Goal: Information Seeking & Learning: Find specific fact

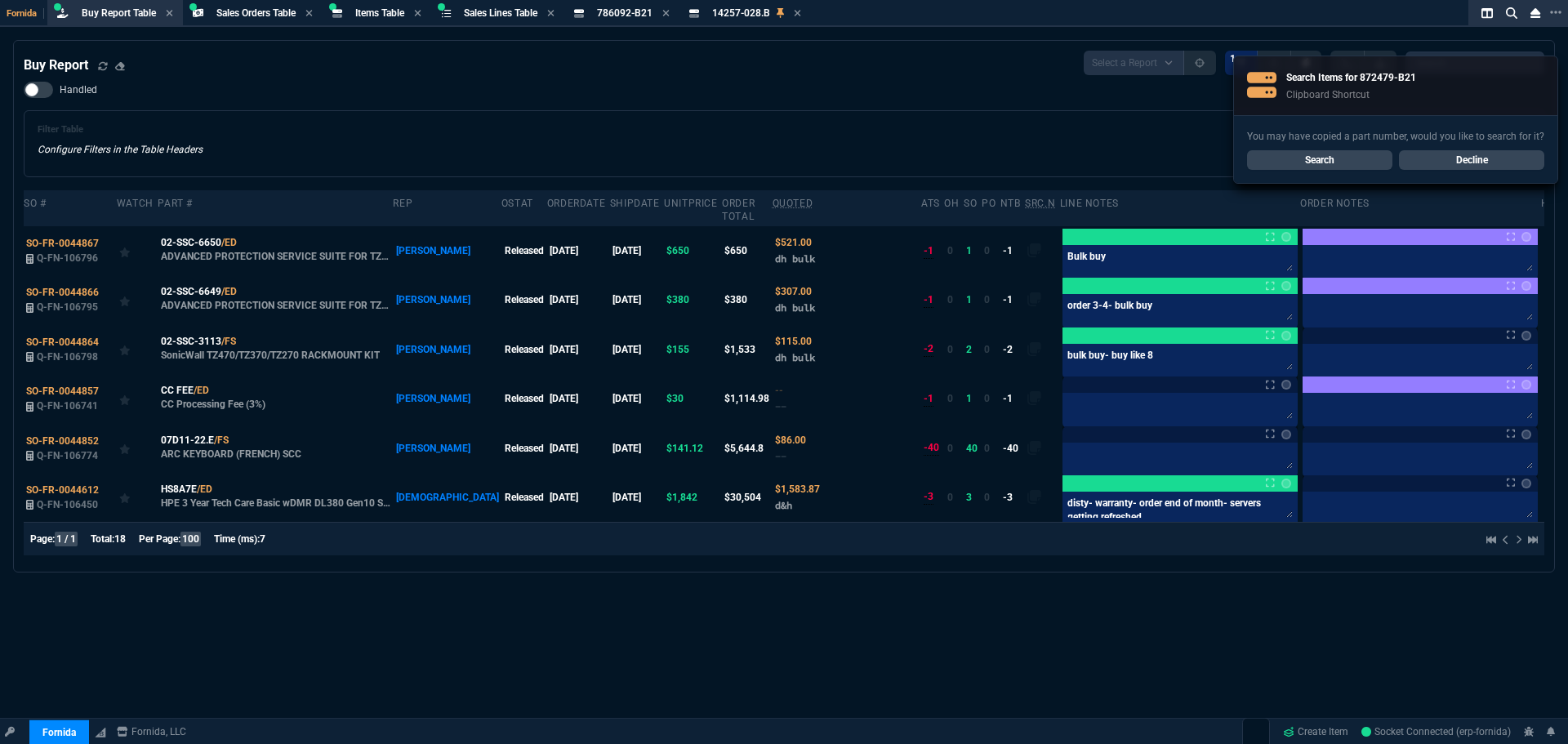
select select "9: OCAM"
click at [1270, 160] on link "Search" at bounding box center [1320, 159] width 145 height 19
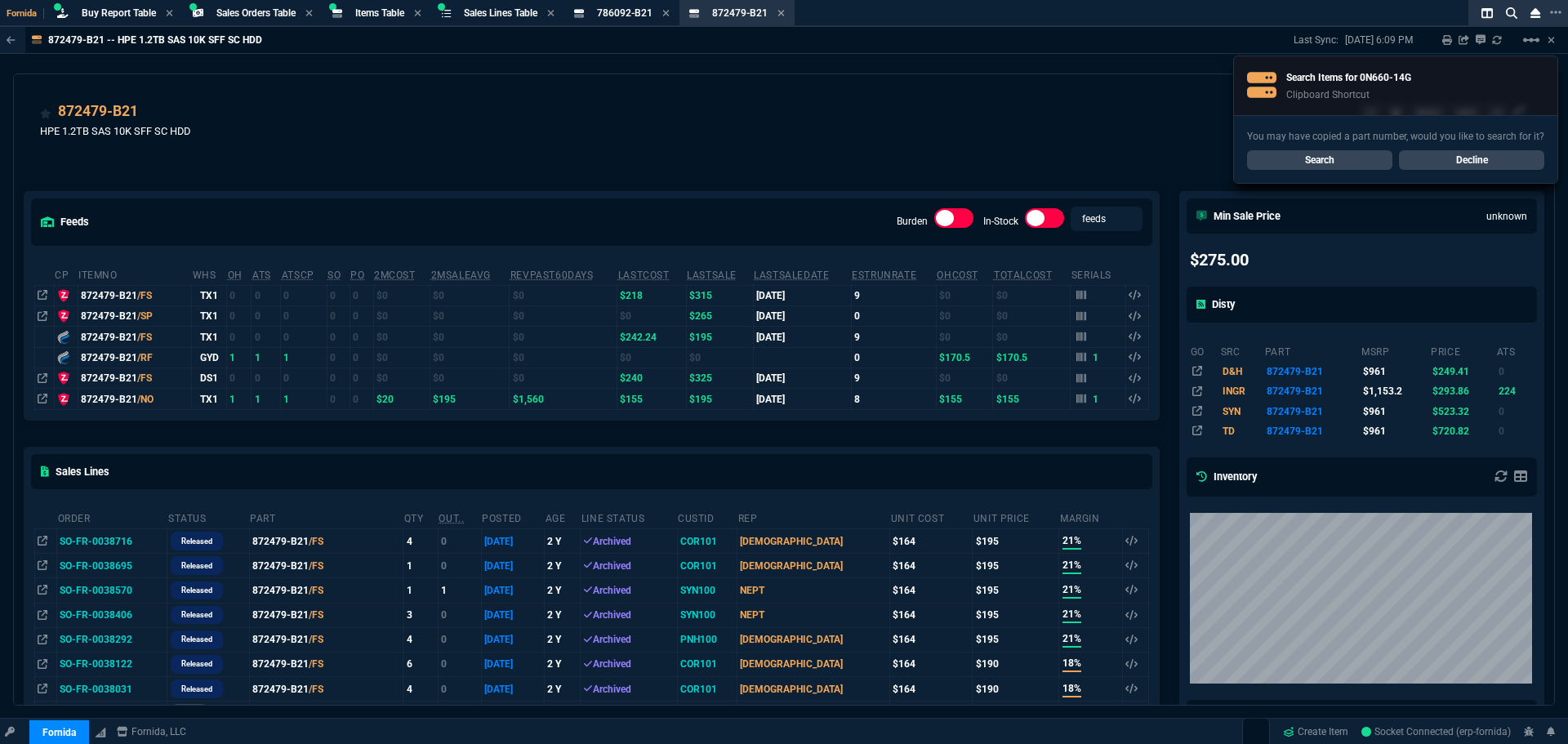
click at [1374, 162] on link "Search" at bounding box center [1320, 159] width 145 height 19
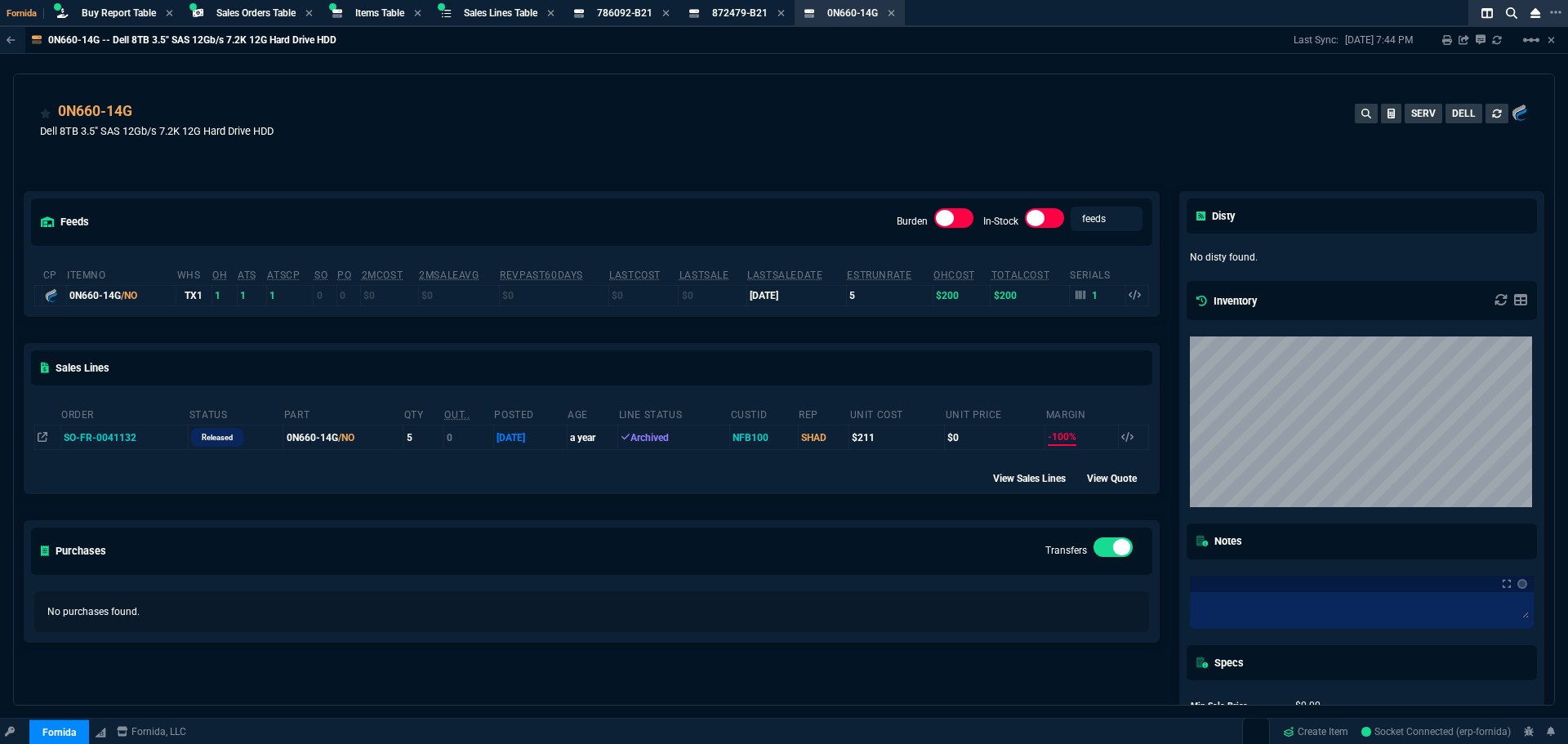
click at [451, 190] on div "feeds Burden In-Stock feeds prices cp ItemNo WHS OH ATS ATSCP SO PO 2MCost 2MSa…" at bounding box center [591, 480] width 1156 height 651
click at [143, 109] on icon at bounding box center [144, 112] width 9 height 10
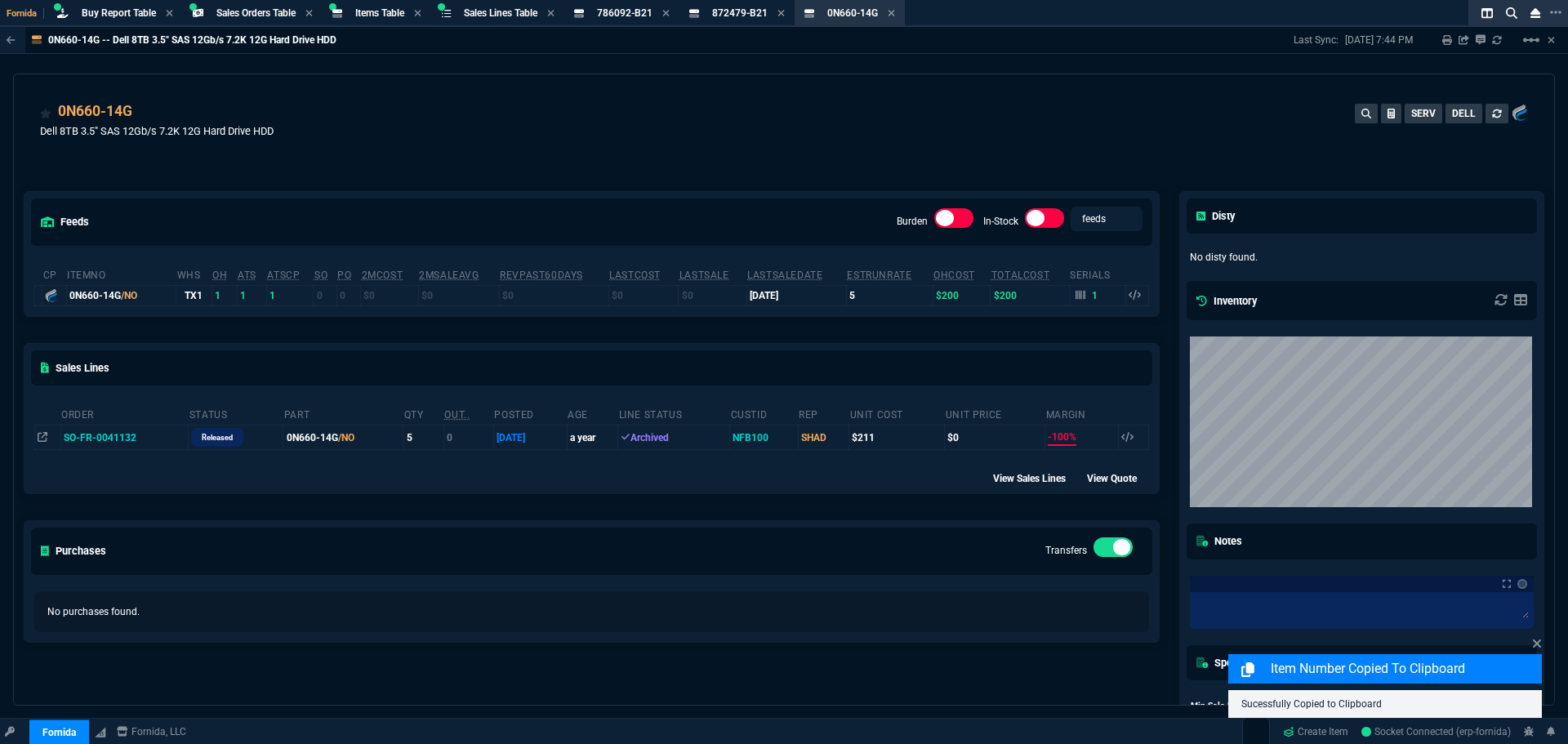
click at [727, 129] on div "0N660-14G Dell 8TB 3.5" SAS 12Gb/s 7.2K 12G Hard Drive HDD SERV DELL" at bounding box center [784, 129] width 1488 height 58
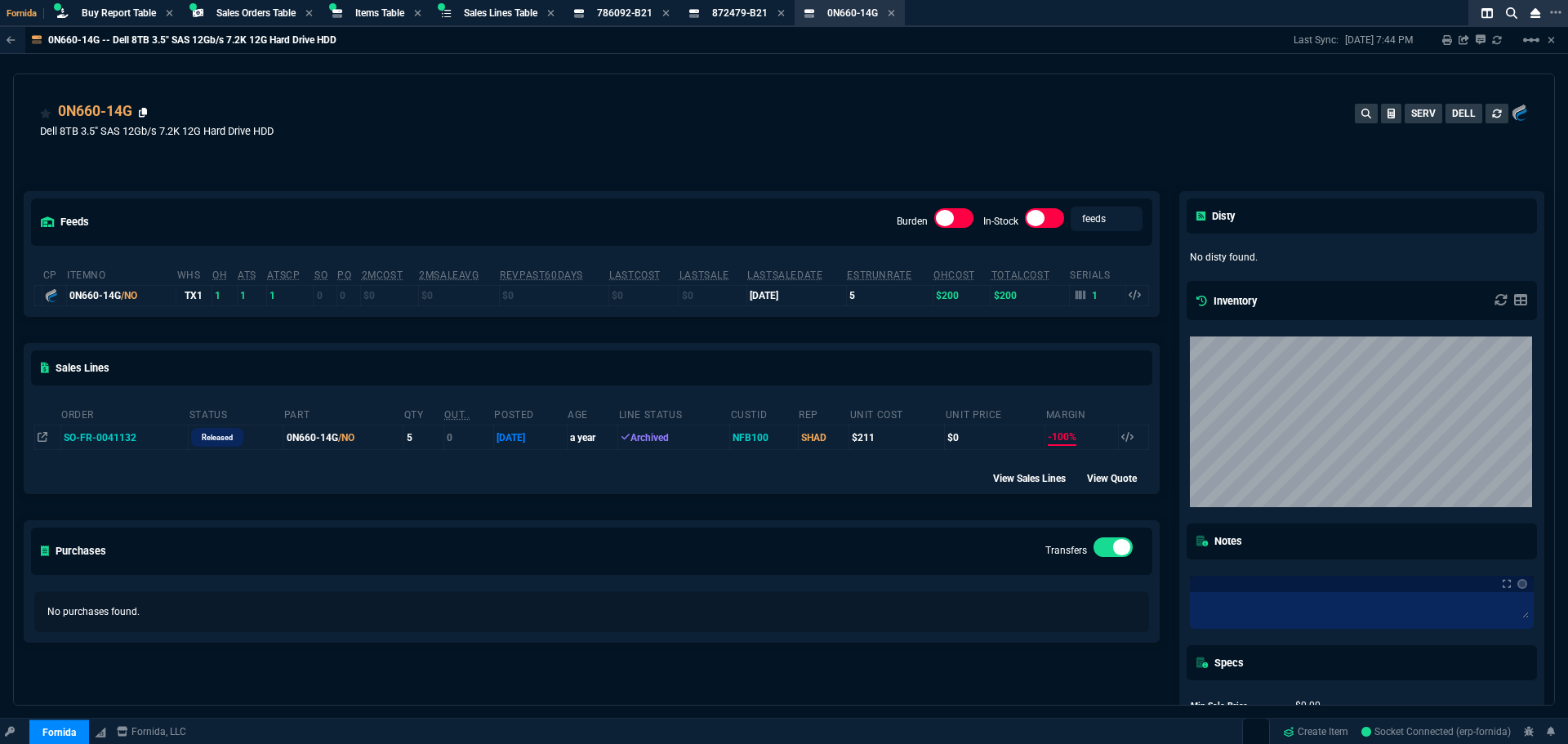
click at [144, 111] on icon at bounding box center [144, 112] width 9 height 10
click at [644, 4] on div "786092-B21 Item" at bounding box center [622, 14] width 108 height 20
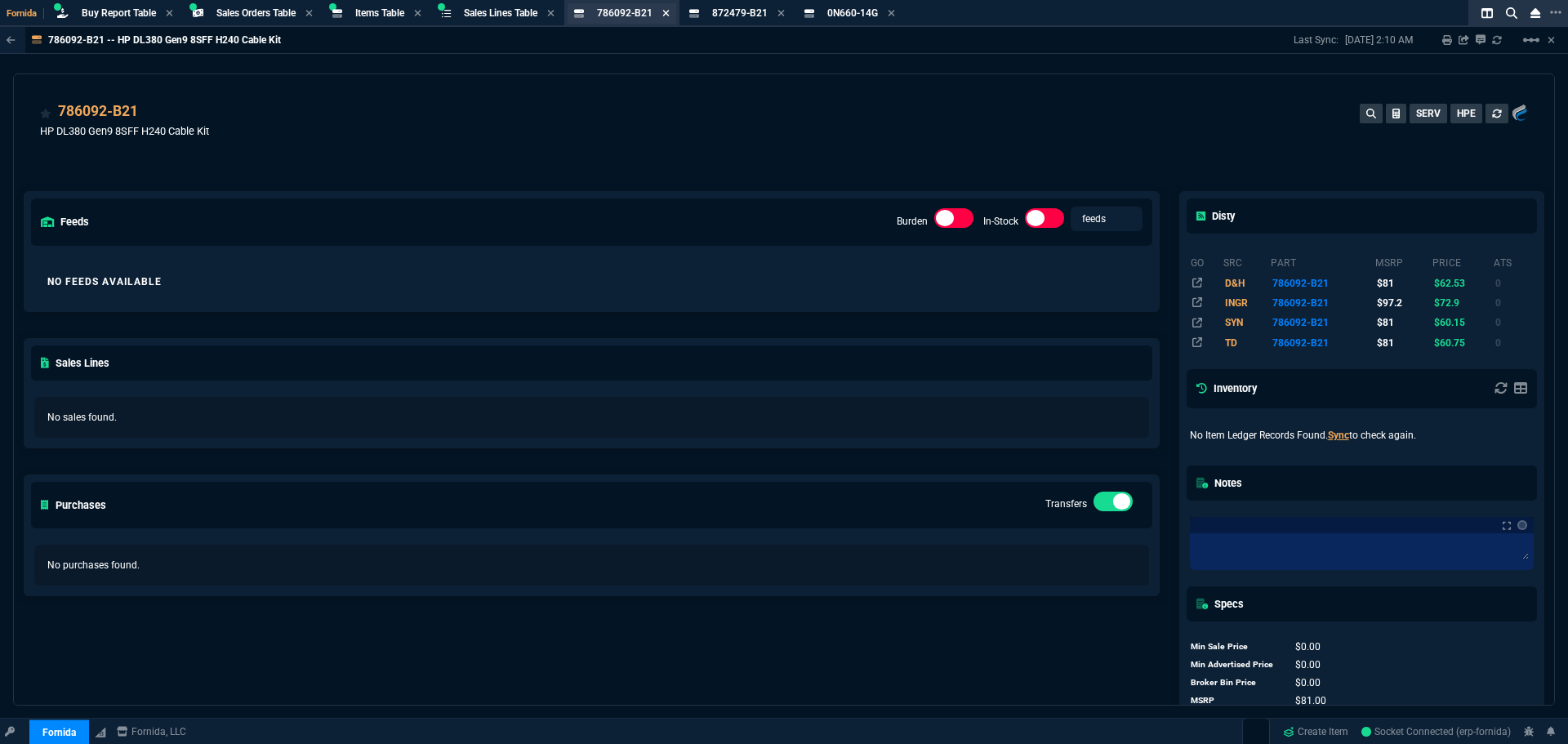
click at [670, 15] on icon at bounding box center [666, 13] width 7 height 10
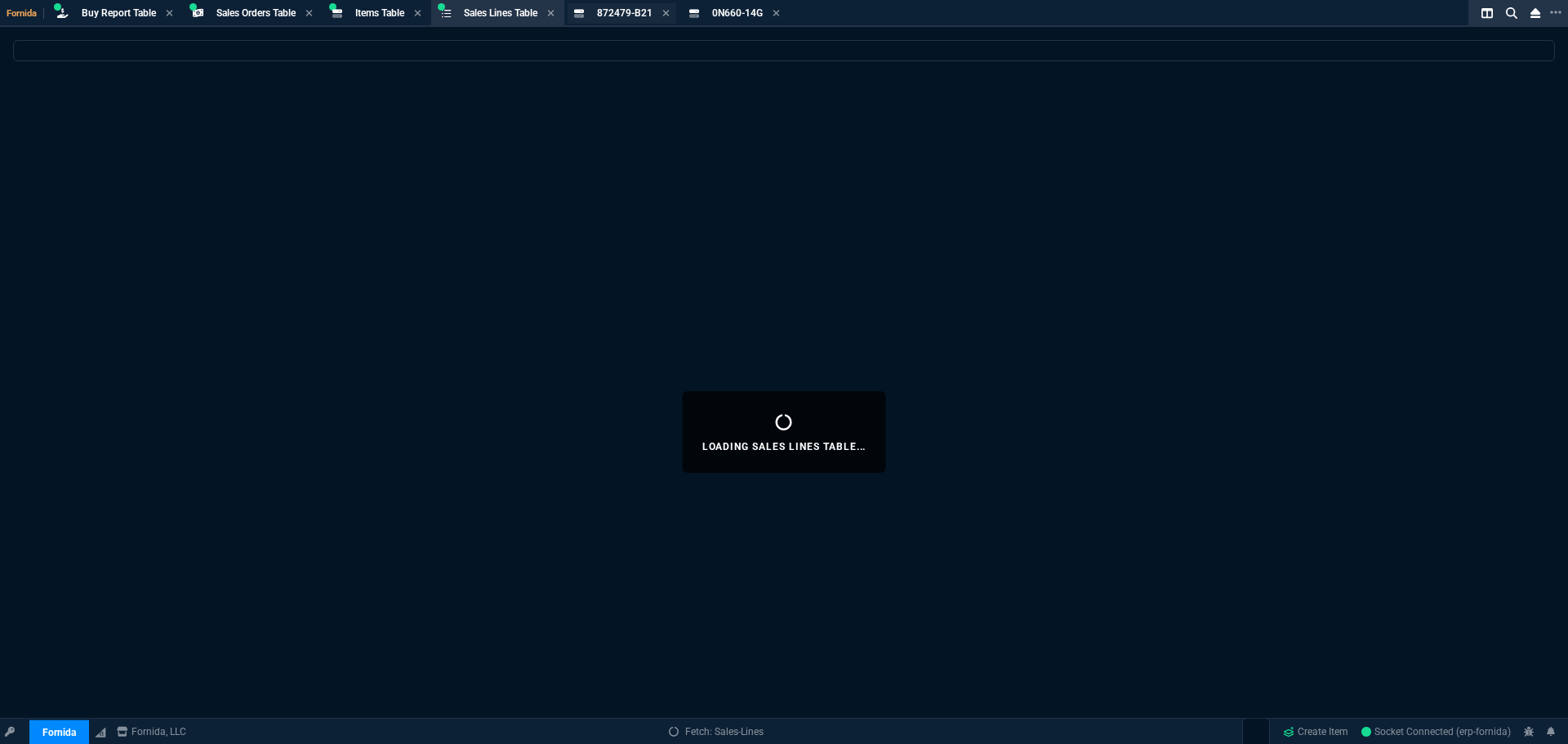
click at [670, 12] on div "872479-B21 Item" at bounding box center [633, 13] width 72 height 14
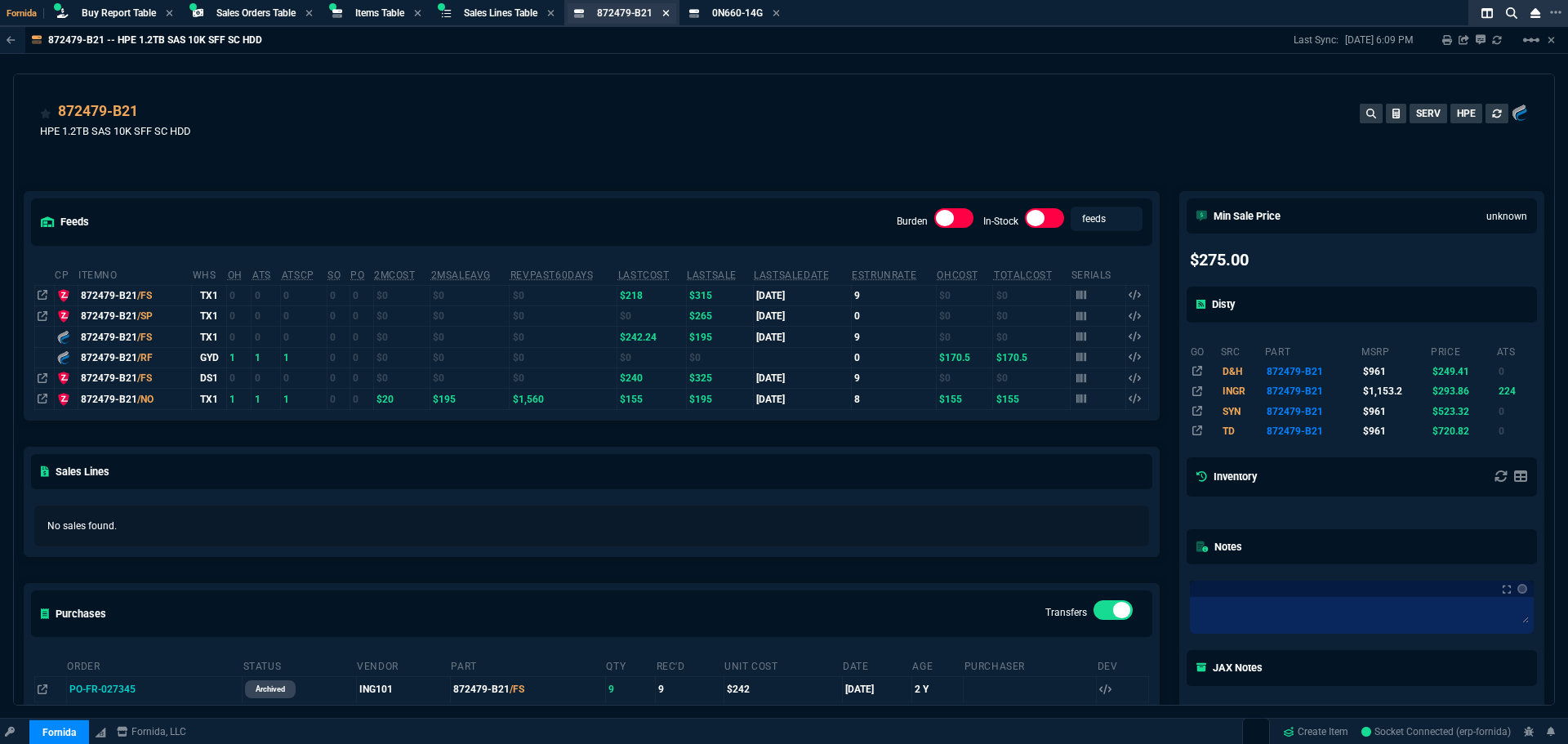
click at [670, 12] on icon at bounding box center [666, 13] width 7 height 10
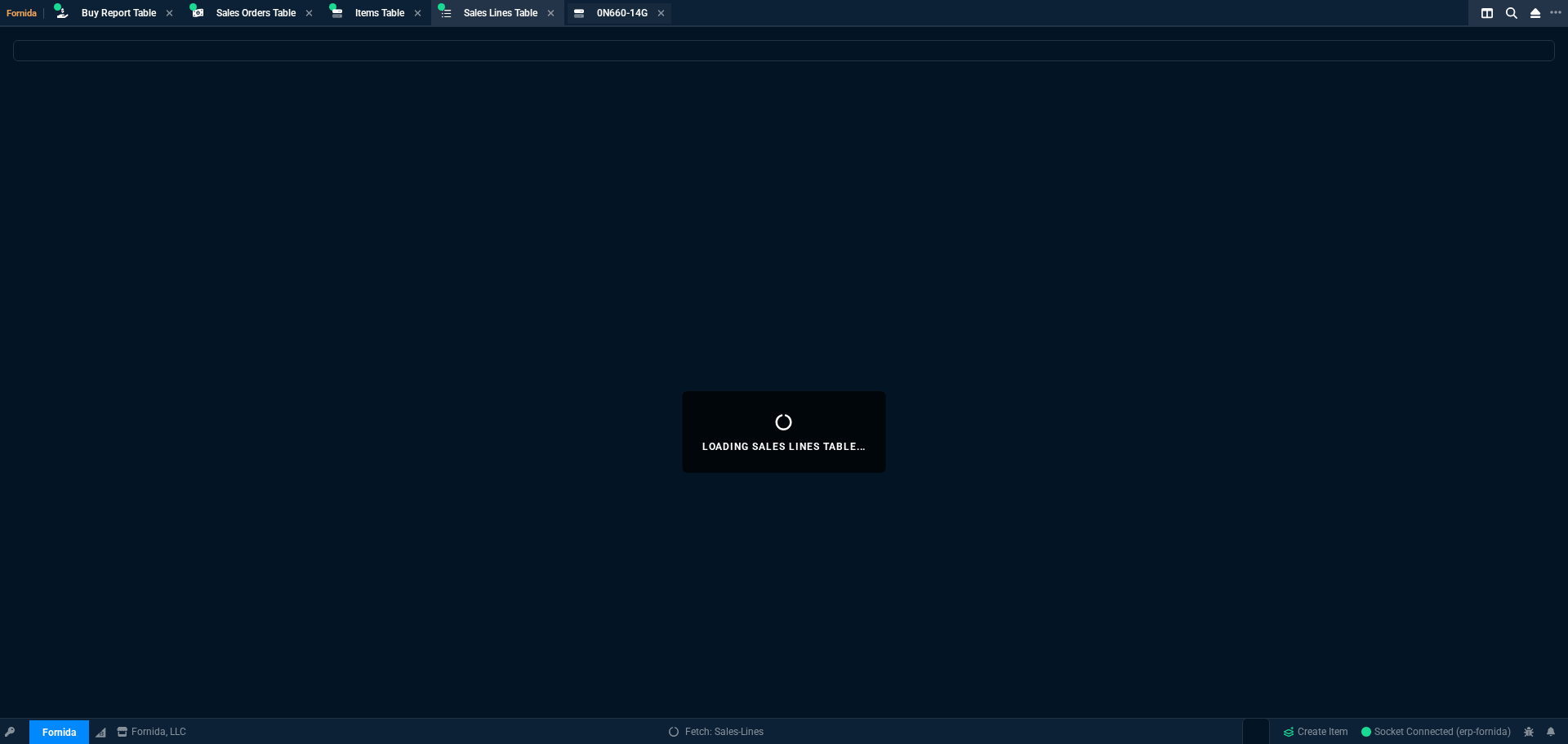
select select
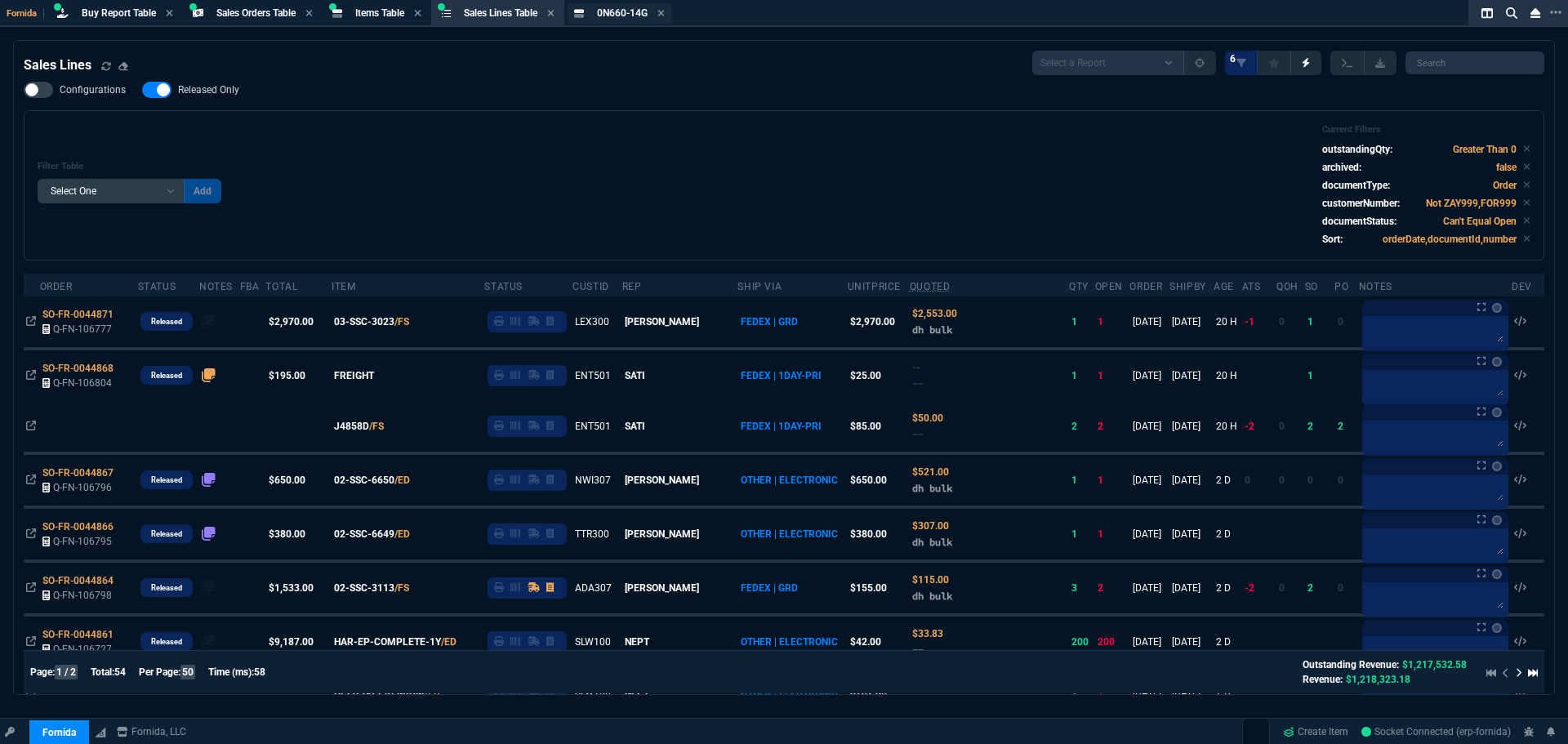
click at [637, 13] on span "0N660-14G" at bounding box center [622, 13] width 51 height 11
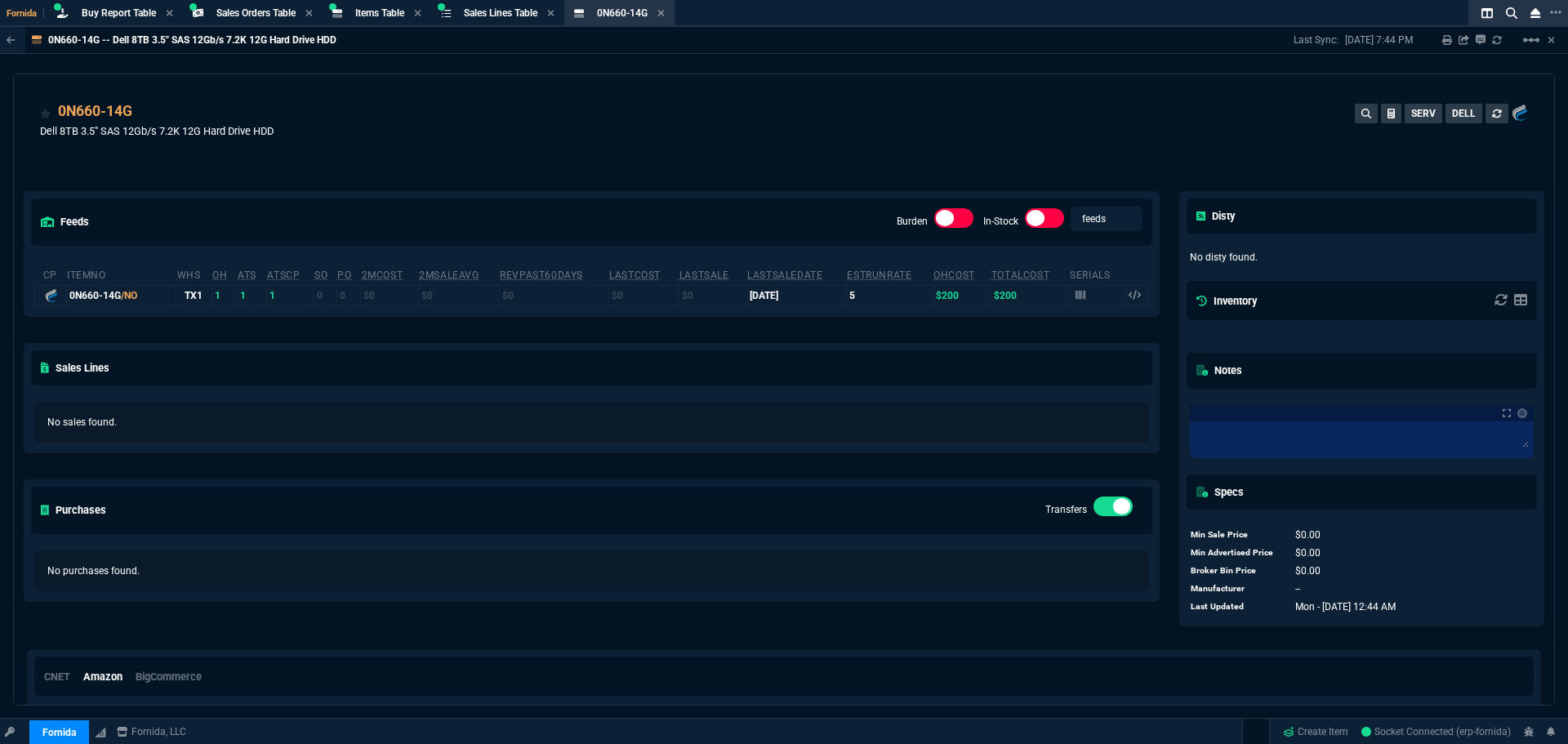
click at [1069, 294] on td at bounding box center [1097, 296] width 57 height 20
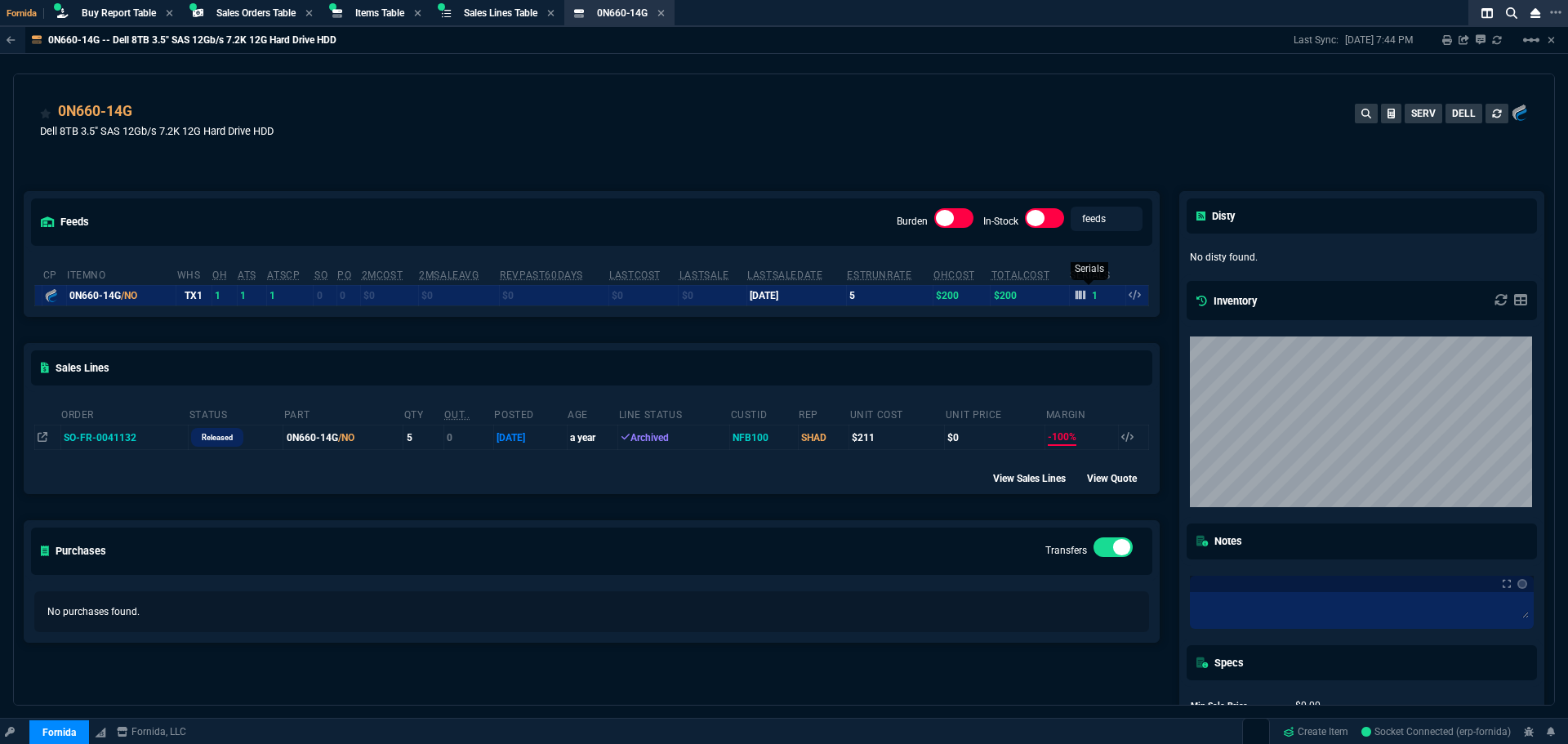
click at [1076, 293] on icon at bounding box center [1081, 296] width 10 height 9
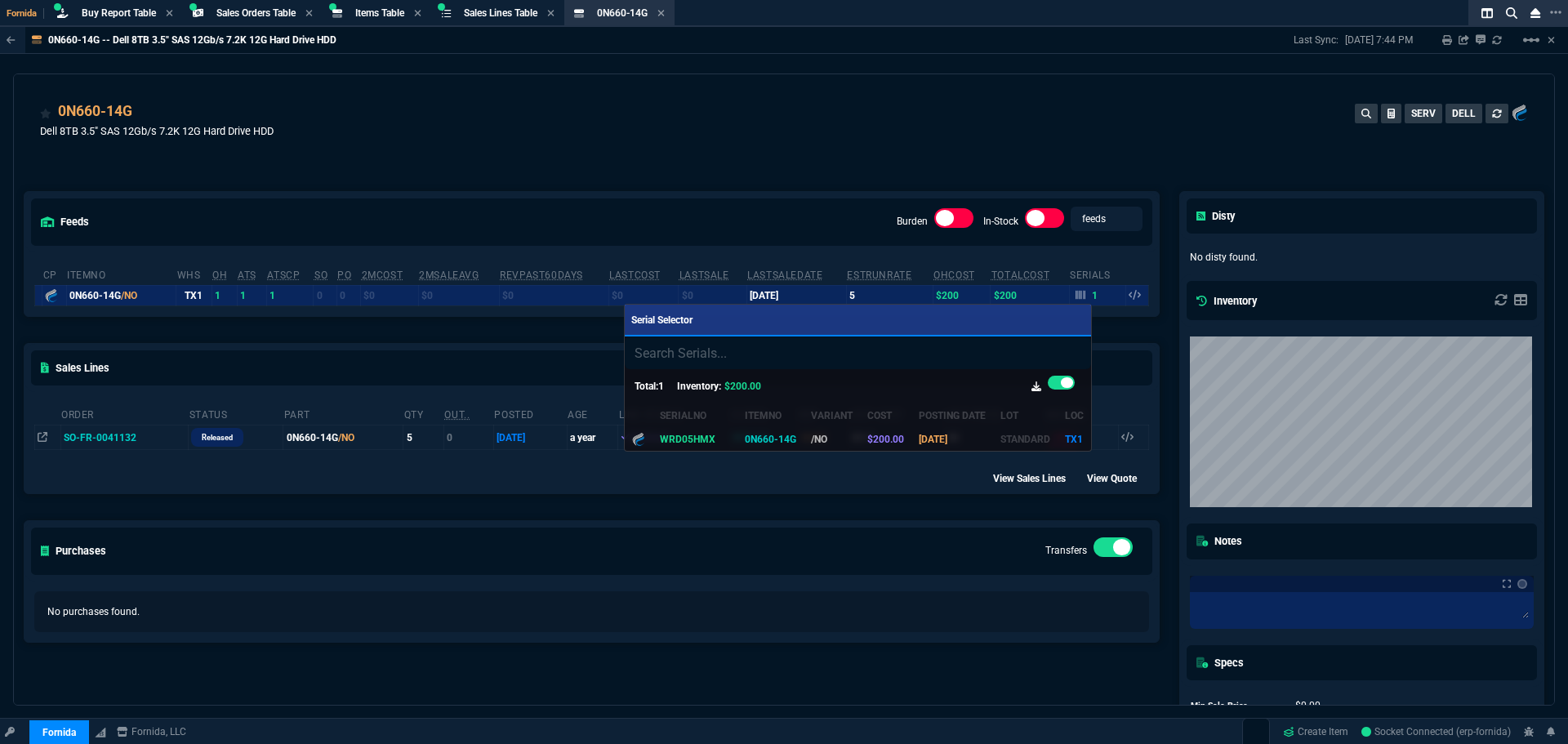
click at [381, 12] on div at bounding box center [784, 372] width 1568 height 744
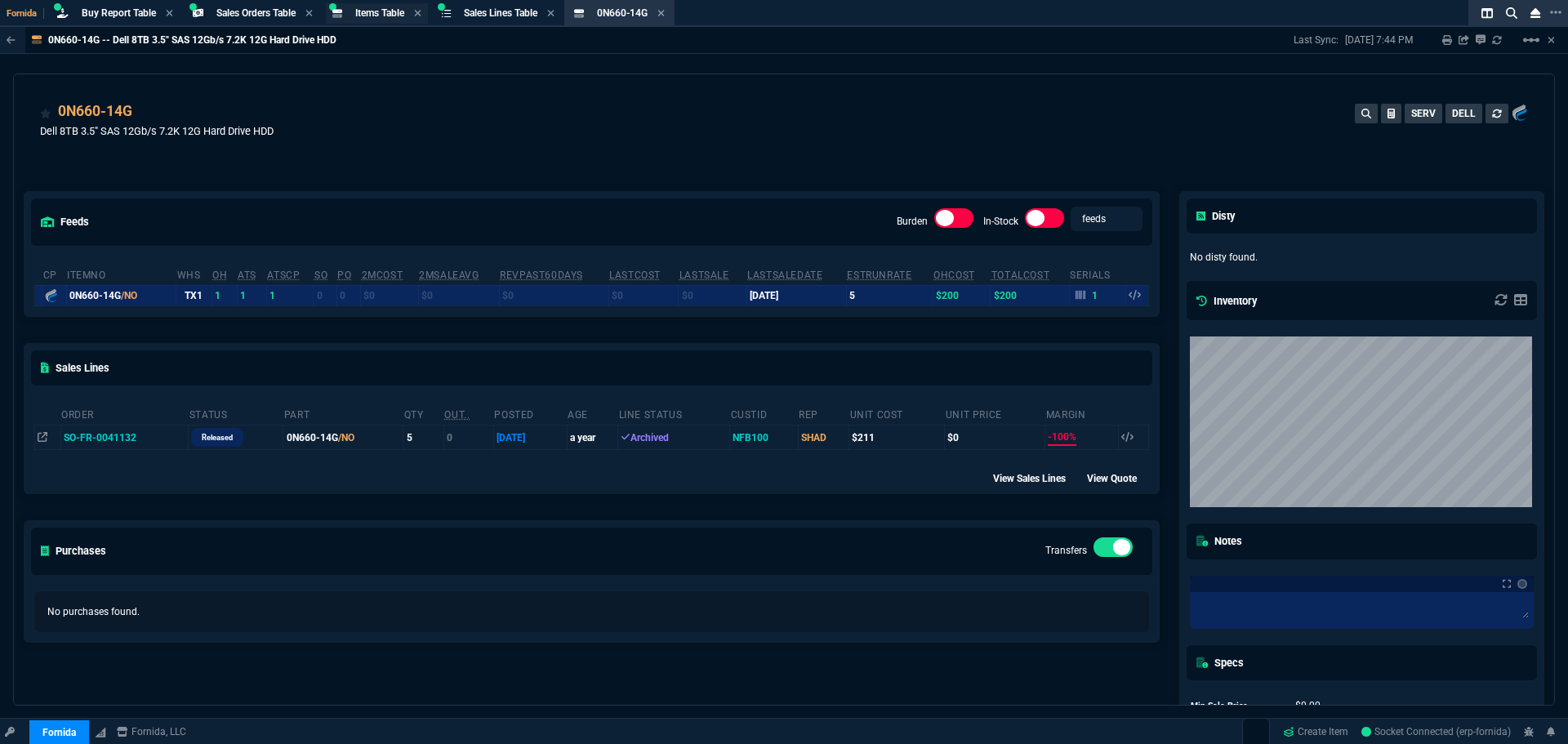
click at [403, 13] on span "Items Table" at bounding box center [379, 13] width 49 height 11
select select
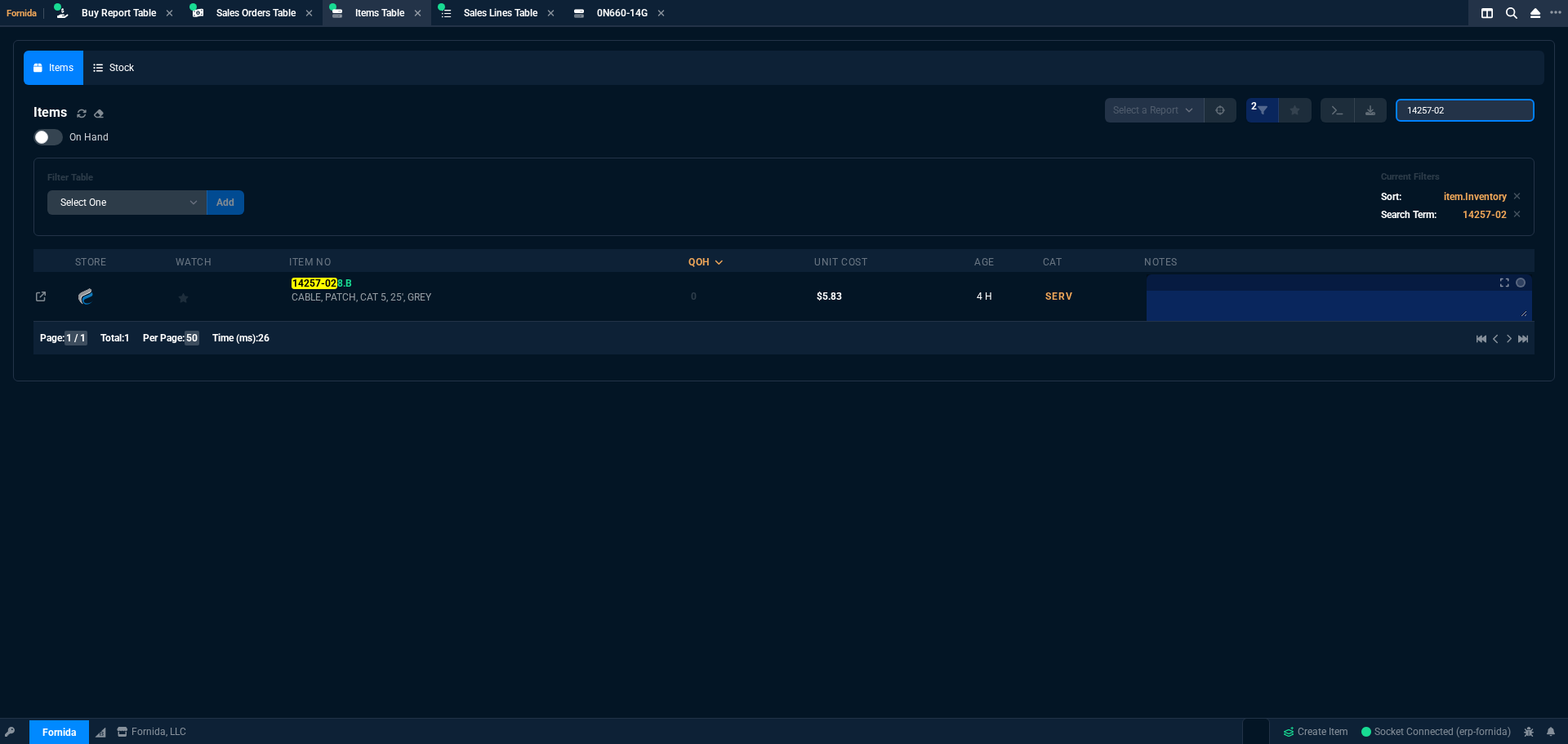
click at [1465, 107] on input "14257-02" at bounding box center [1465, 110] width 139 height 23
click at [1467, 106] on input "14257-02" at bounding box center [1465, 110] width 139 height 23
click at [1467, 107] on input "14257-02" at bounding box center [1465, 110] width 139 height 23
paste input "407-BCBF"
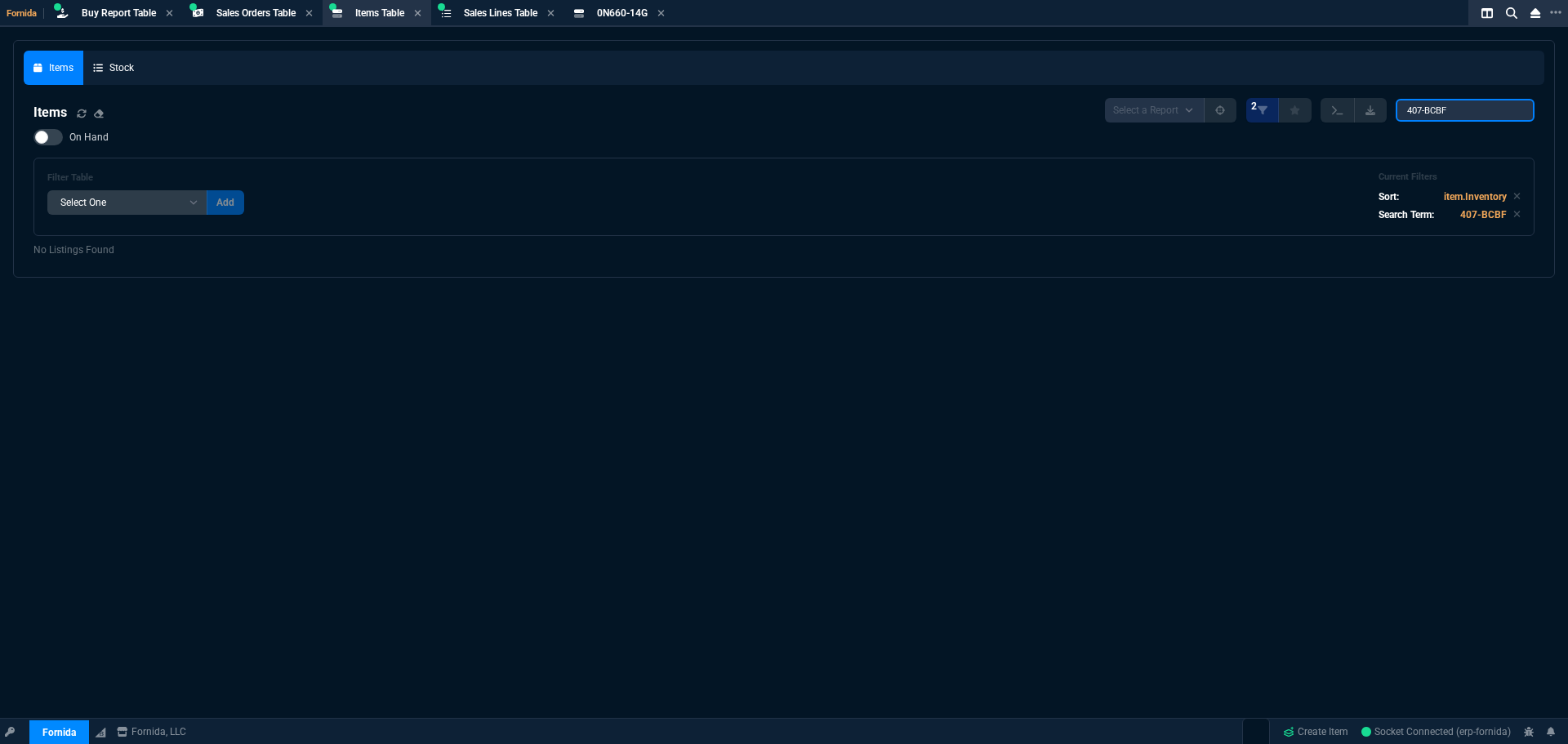
type input "407-BCBF"
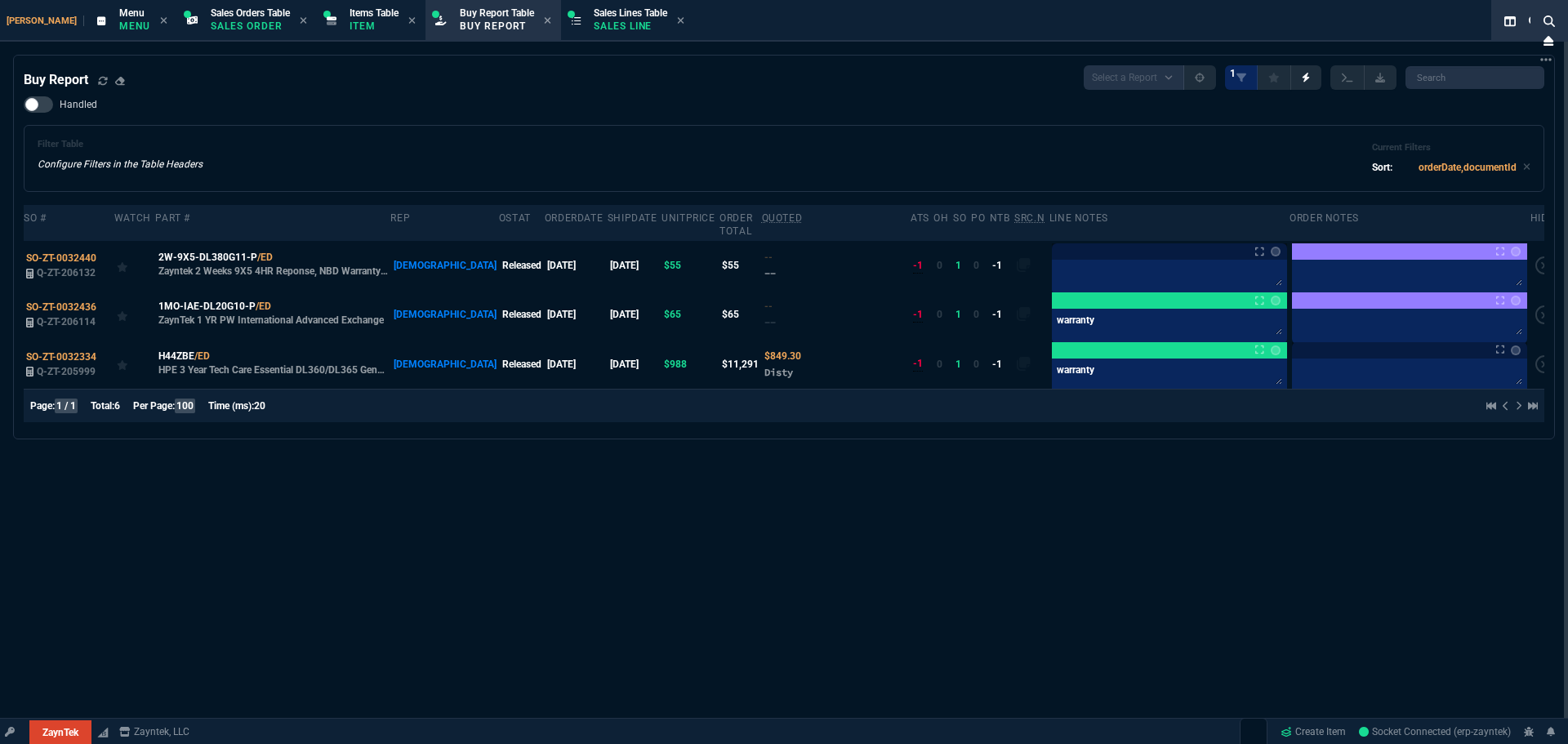
select select "9: OCAM"
click at [100, 82] on icon at bounding box center [103, 80] width 9 height 8
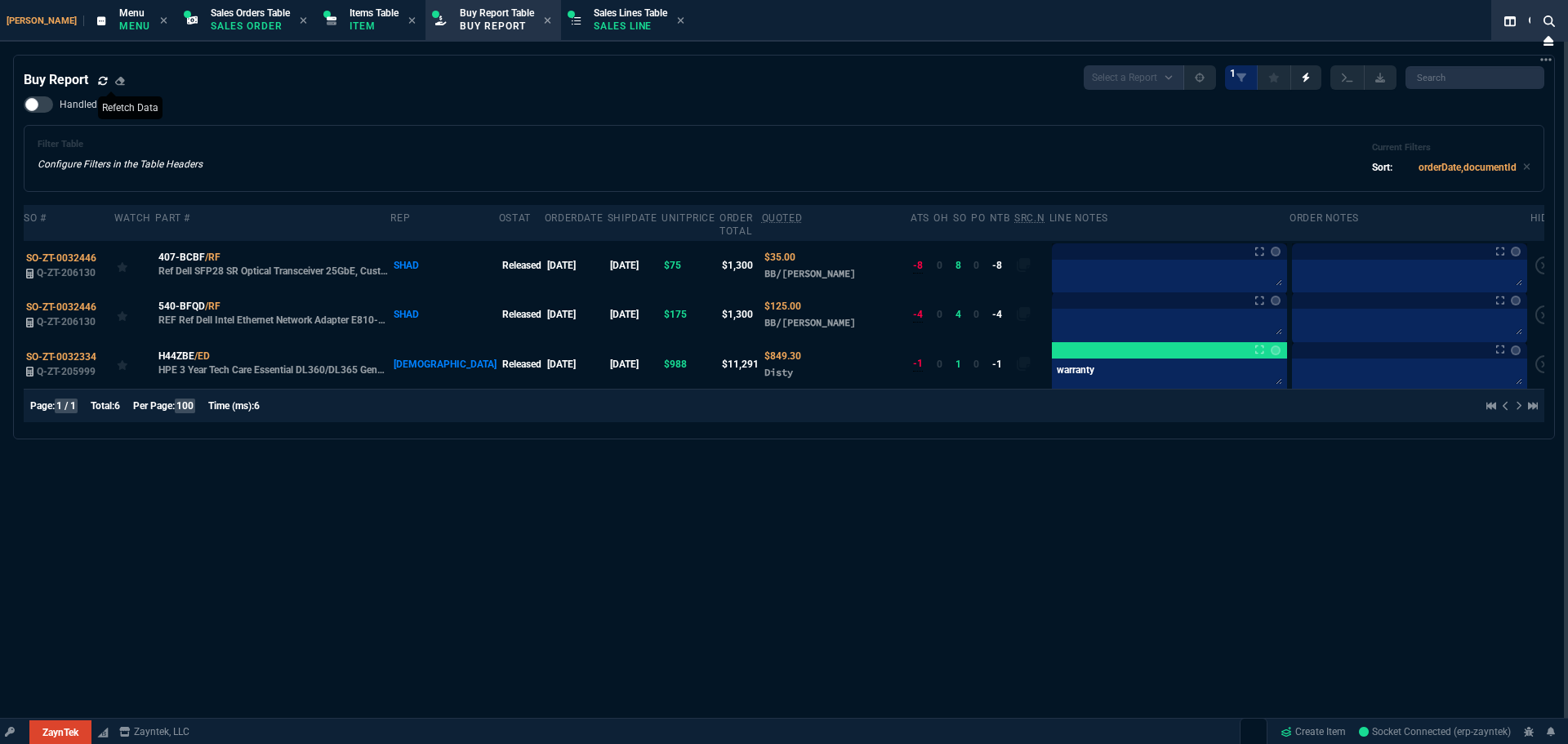
drag, startPoint x: 268, startPoint y: 149, endPoint x: 267, endPoint y: 162, distance: 13.0
click at [270, 148] on div "Filter Table Configure Filters in the Table Headers Current Filters Sort: order…" at bounding box center [784, 158] width 1493 height 39
click at [233, 252] on icon at bounding box center [232, 257] width 9 height 10
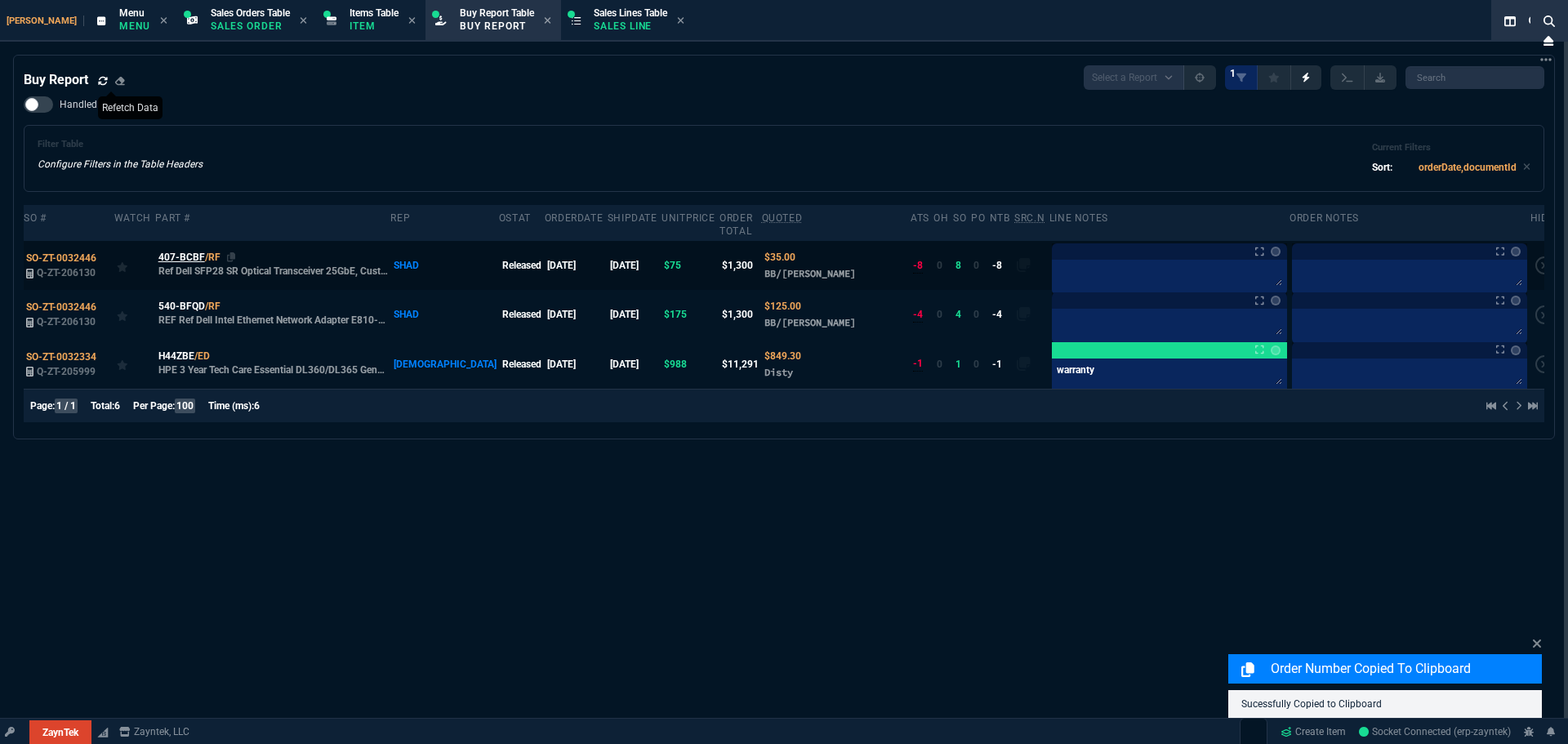
click at [186, 250] on span "407-BCBF" at bounding box center [182, 258] width 46 height 15
click at [188, 250] on span "407-BCBF" at bounding box center [182, 258] width 46 height 15
click at [349, 21] on p "Item" at bounding box center [373, 26] width 49 height 13
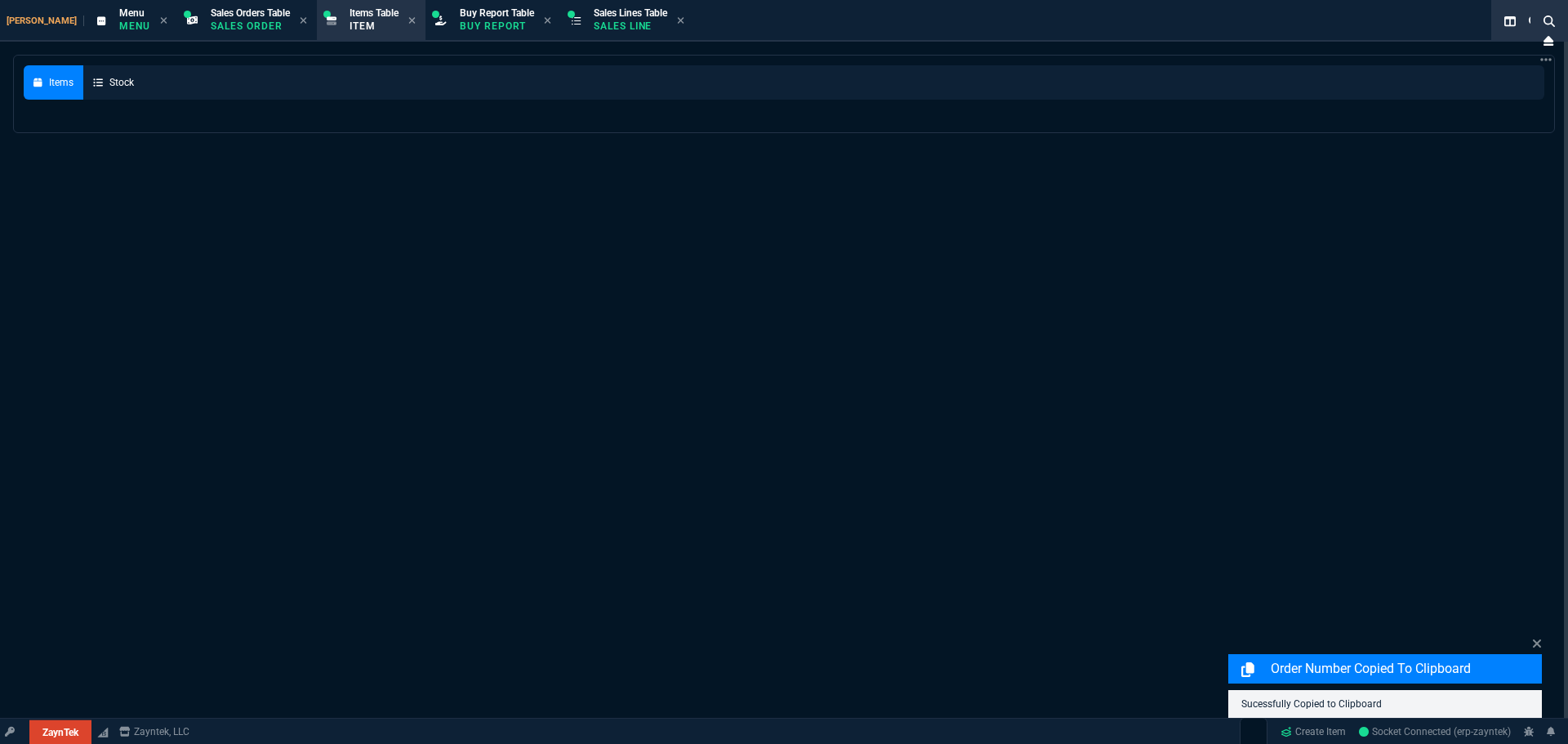
select select
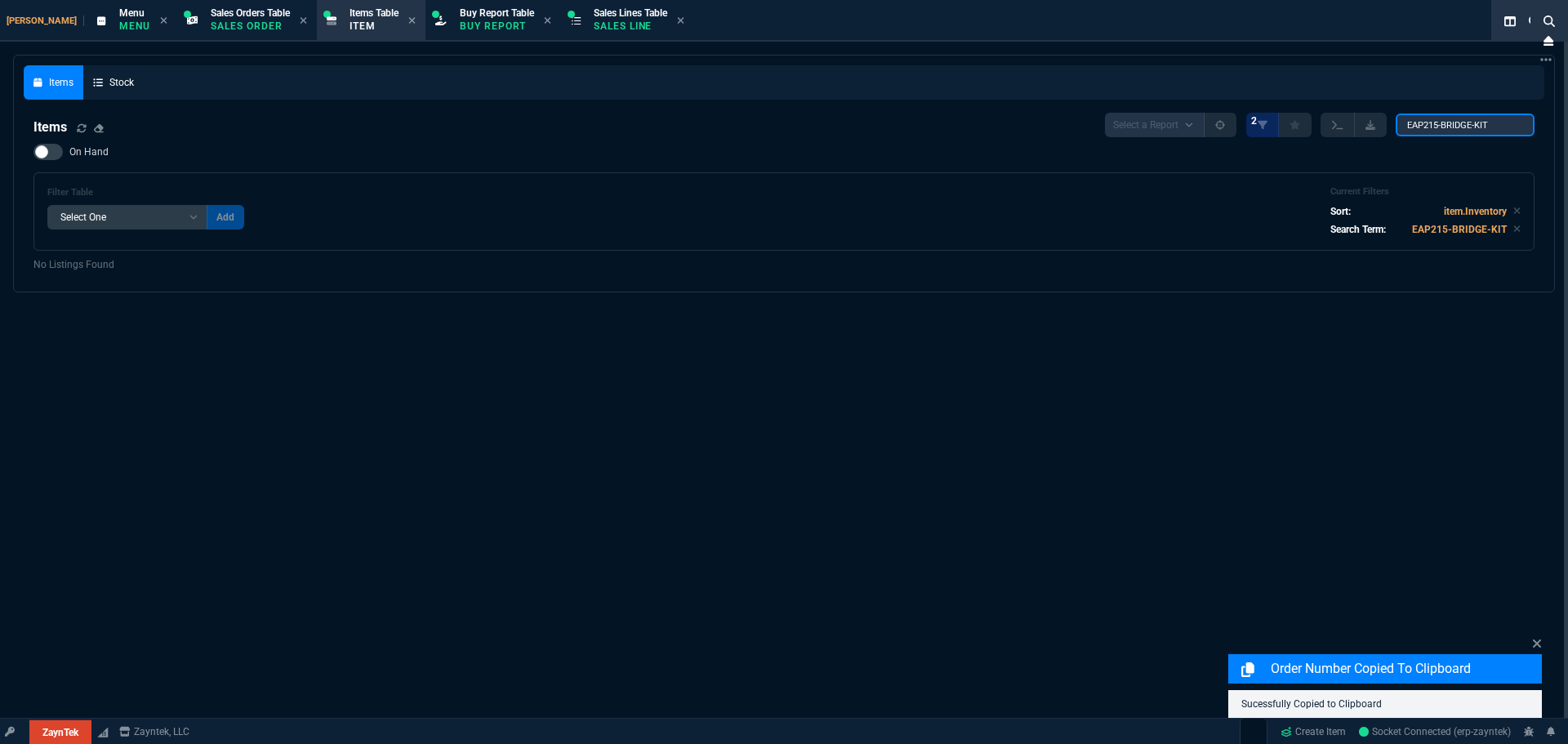
click at [1457, 123] on input "EAP215-BRIDGE-KIT" at bounding box center [1465, 125] width 139 height 23
paste input "407-BCBF"
type input "407-BCBF"
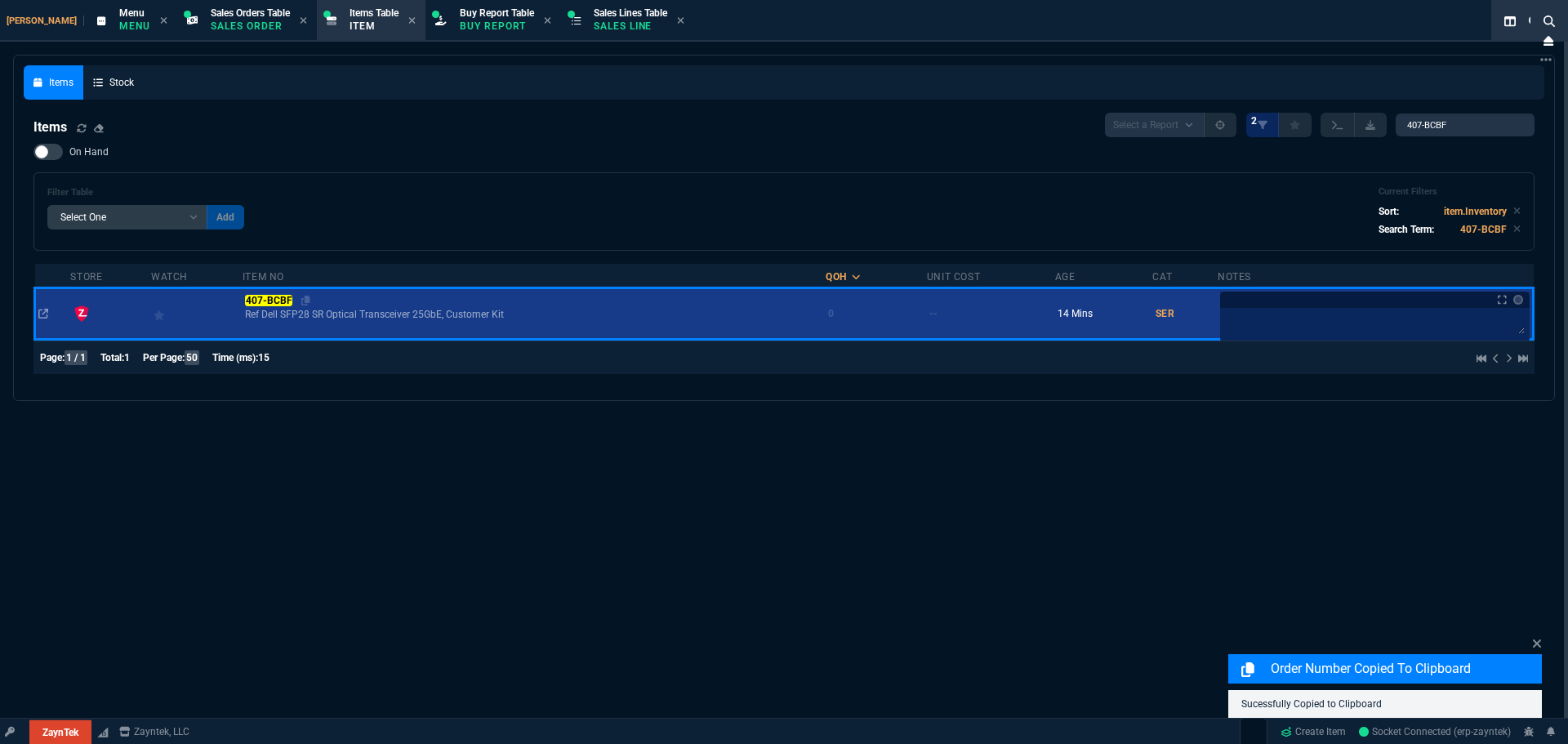
click at [268, 304] on mark "407-BCBF" at bounding box center [268, 300] width 47 height 11
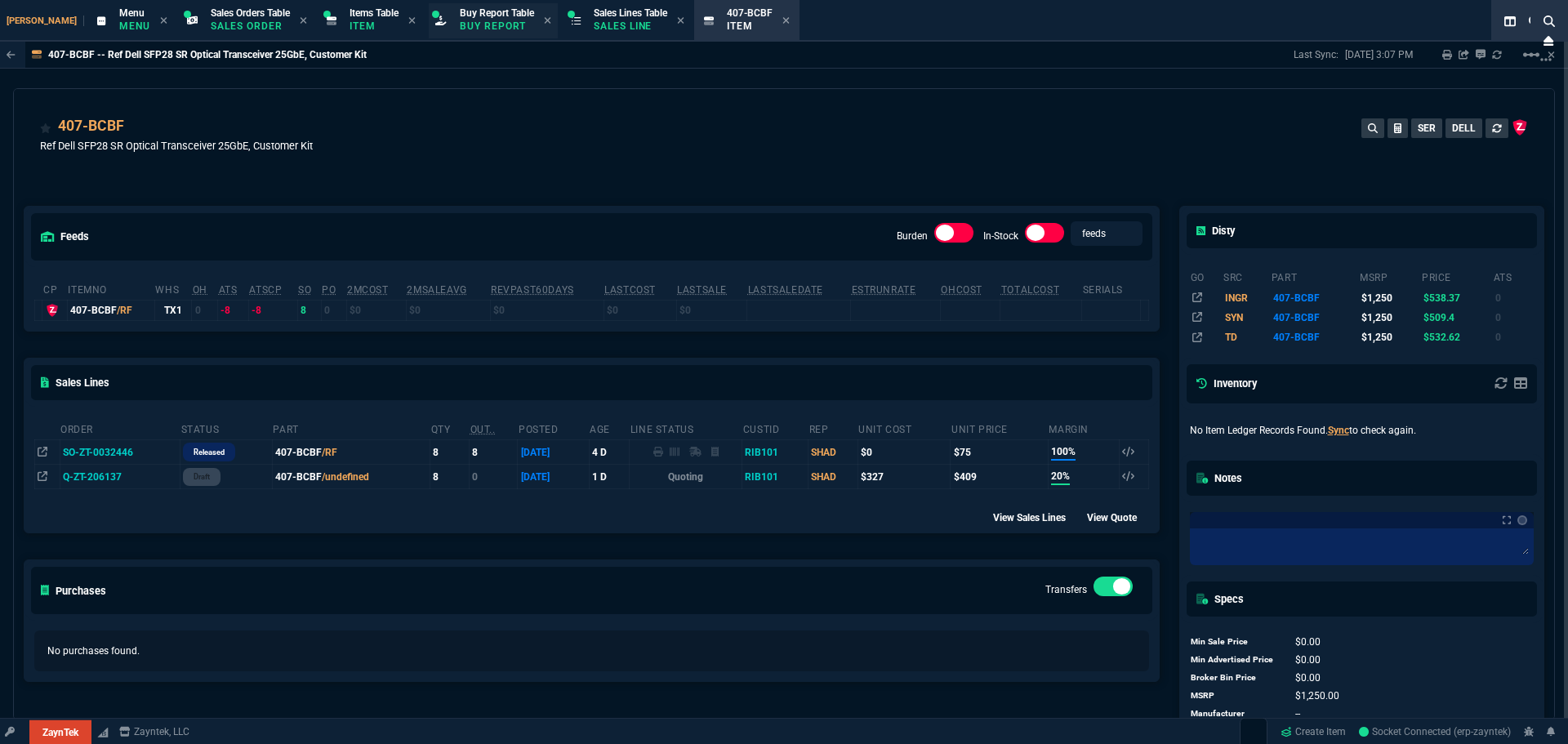
click at [475, 8] on span "Buy Report Table" at bounding box center [497, 13] width 74 height 11
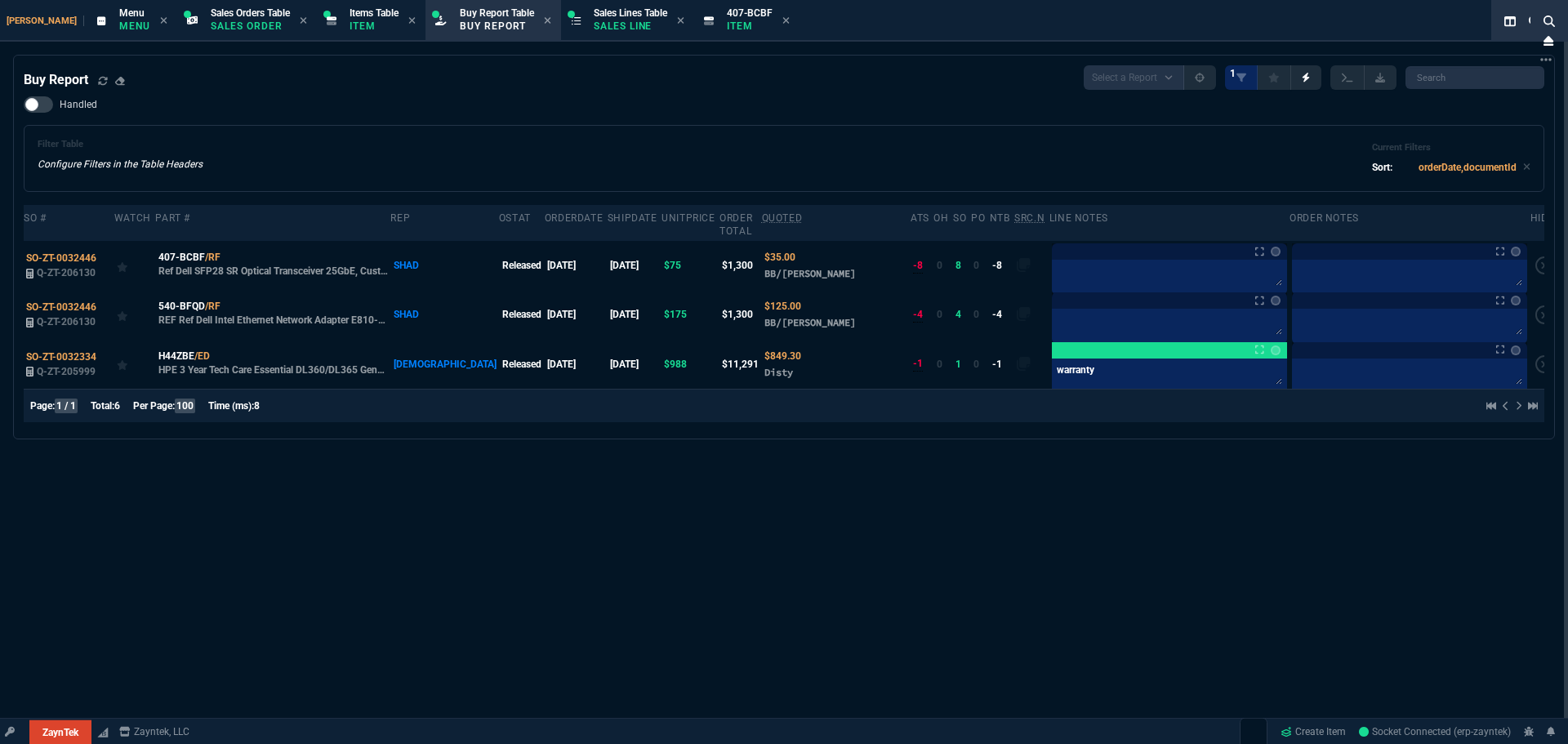
select select "9: OCAM"
